Goal: Information Seeking & Learning: Find specific page/section

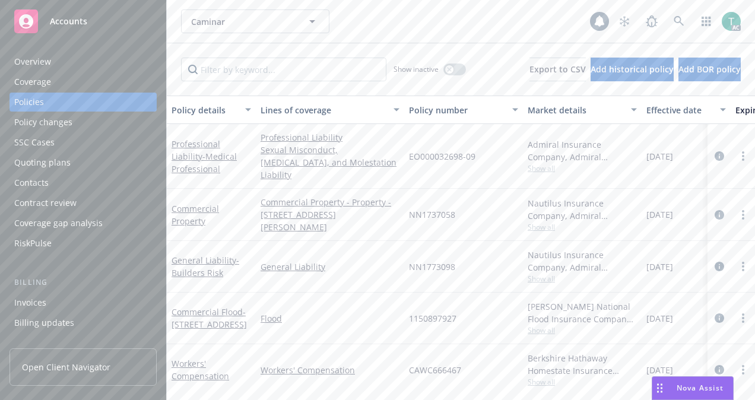
click at [294, 71] on input "Filter by keyword..." at bounding box center [283, 70] width 205 height 24
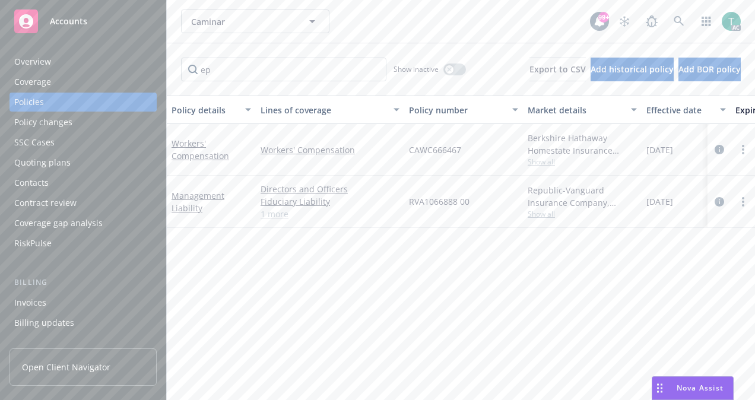
click at [274, 218] on link "1 more" at bounding box center [329, 214] width 139 height 12
click at [320, 69] on input "ep" at bounding box center [283, 70] width 205 height 24
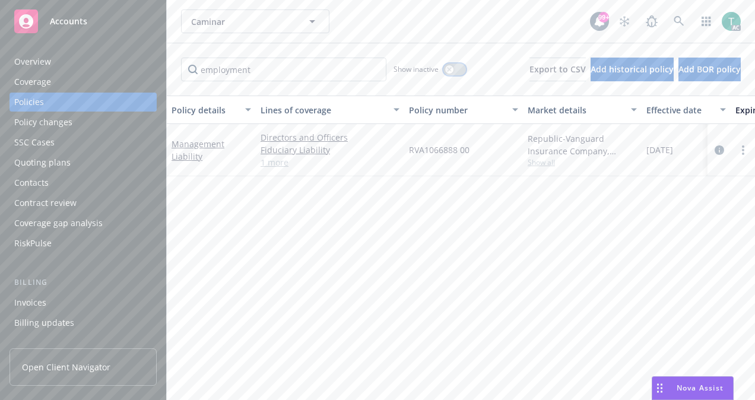
click at [445, 71] on div "button" at bounding box center [449, 69] width 8 height 8
click at [269, 75] on input "employment" at bounding box center [283, 70] width 205 height 24
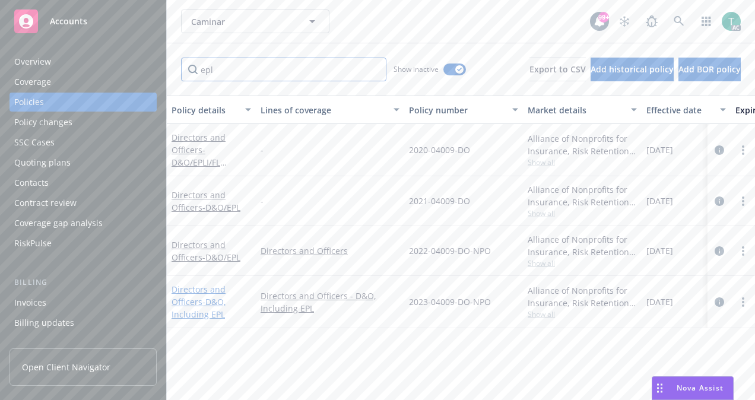
type input "epl"
click at [204, 289] on link "Directors and Officers - D&O, Including EPL" at bounding box center [198, 302] width 55 height 36
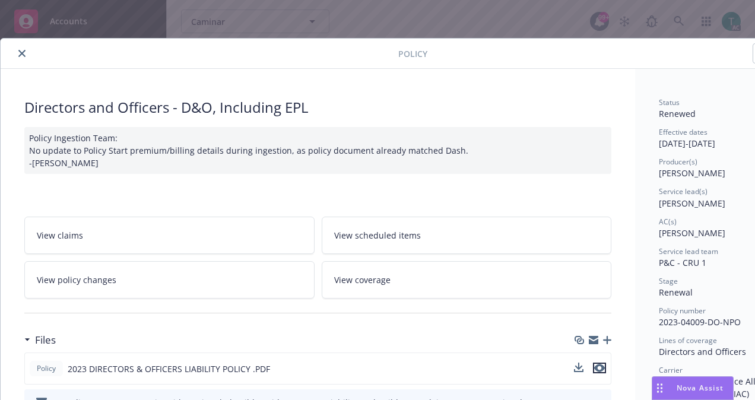
click at [600, 367] on icon "preview file" at bounding box center [599, 368] width 11 height 8
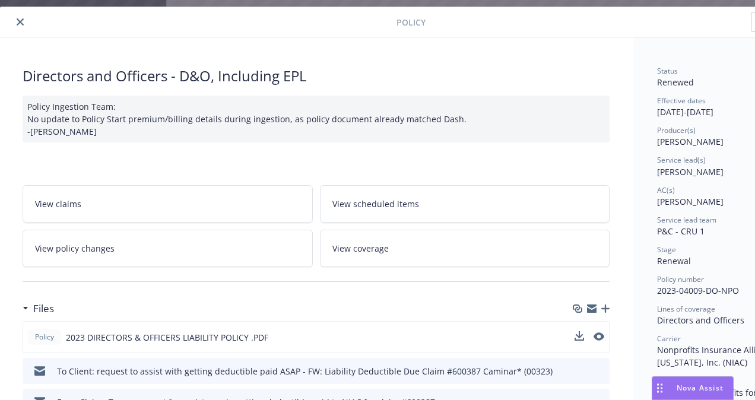
scroll to position [31, 0]
click at [25, 21] on icon "close" at bounding box center [21, 21] width 7 height 7
